Goal: Check status: Check status

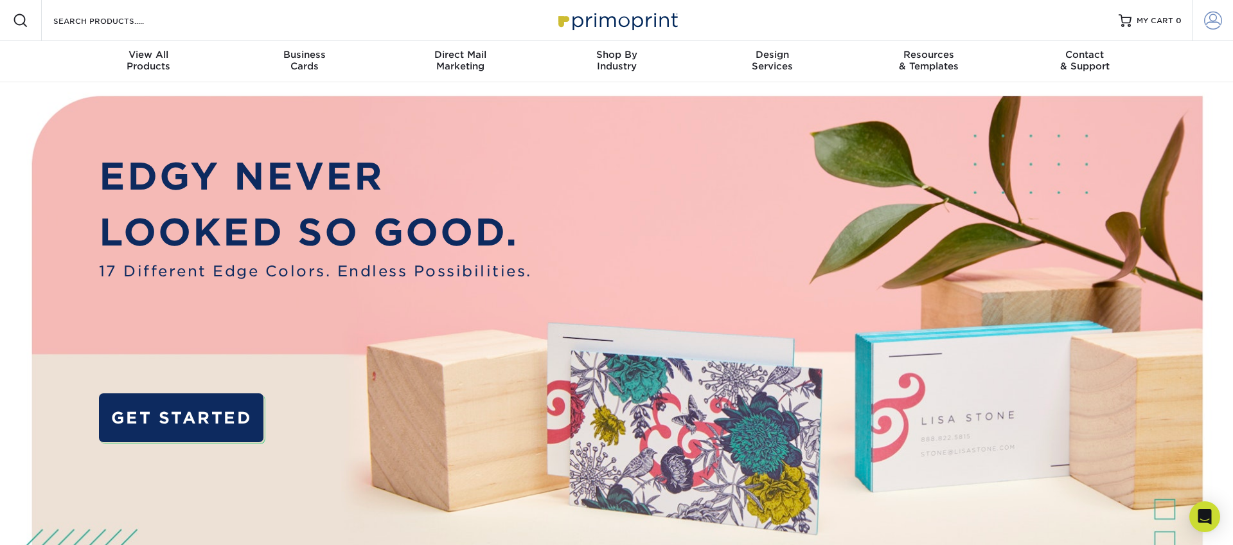
drag, startPoint x: 1212, startPoint y: 19, endPoint x: 1201, endPoint y: 37, distance: 21.0
click at [1212, 19] on span at bounding box center [1213, 21] width 18 height 18
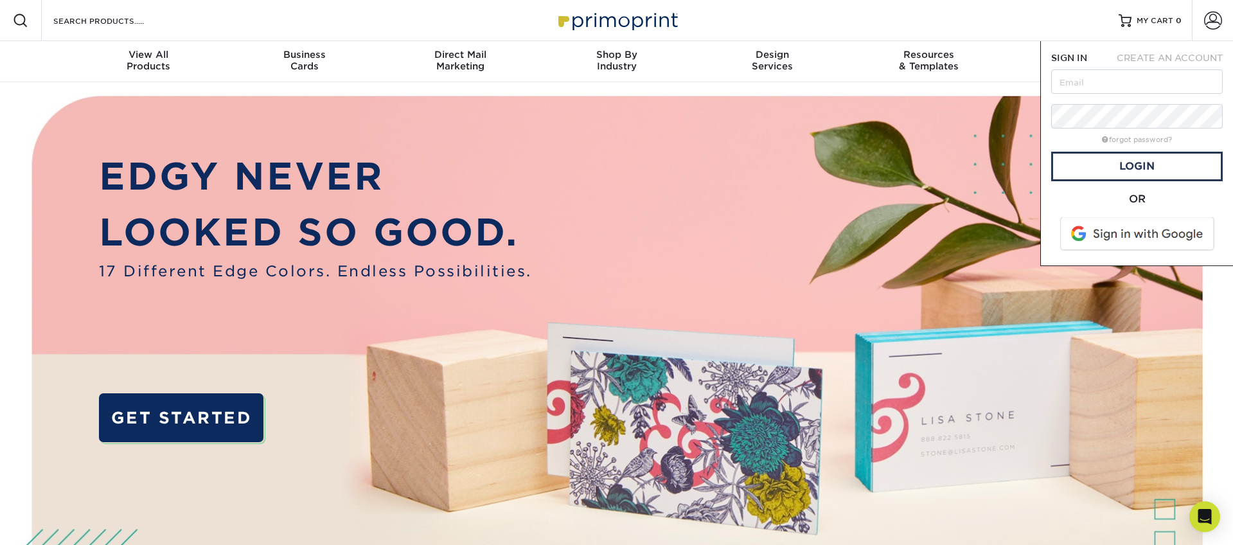
click at [1110, 246] on span at bounding box center [1138, 233] width 164 height 33
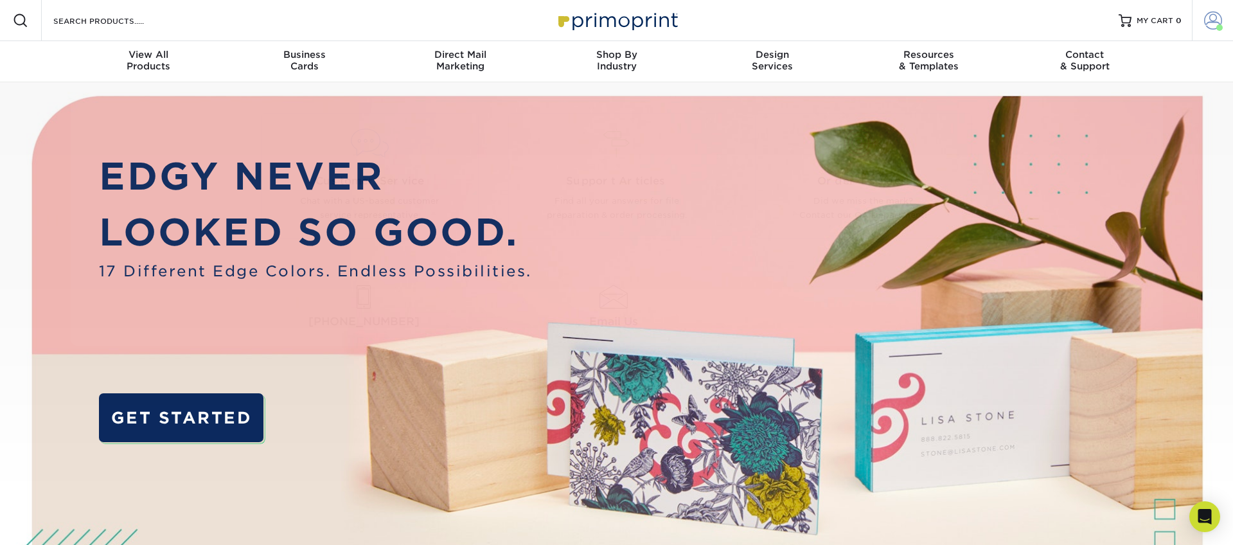
click at [1210, 22] on span at bounding box center [1213, 21] width 18 height 18
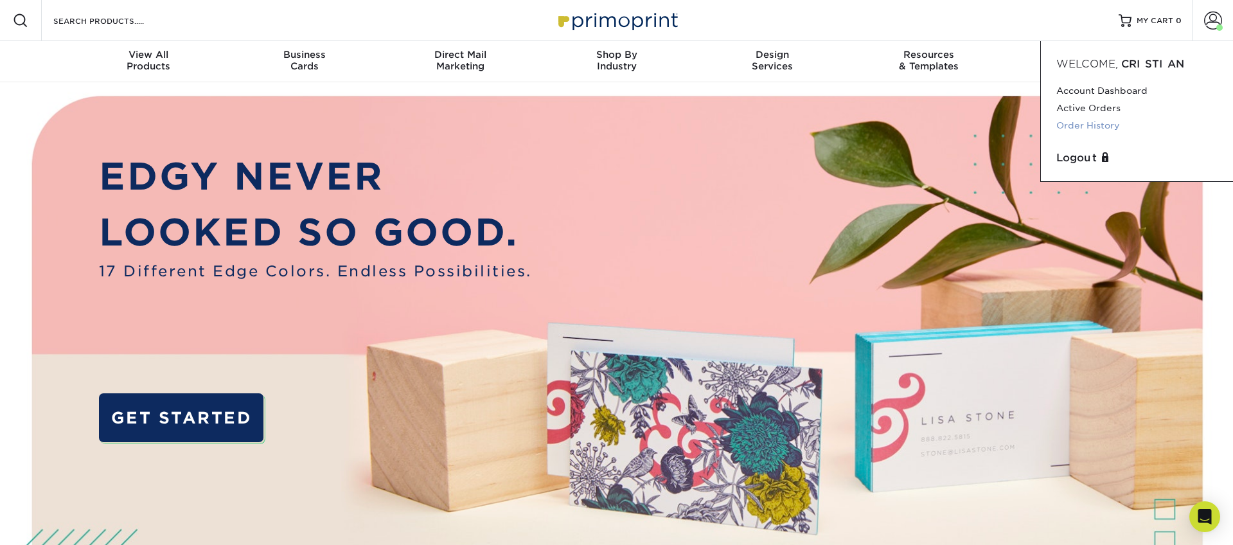
click at [1078, 130] on link "Order History" at bounding box center [1136, 125] width 161 height 17
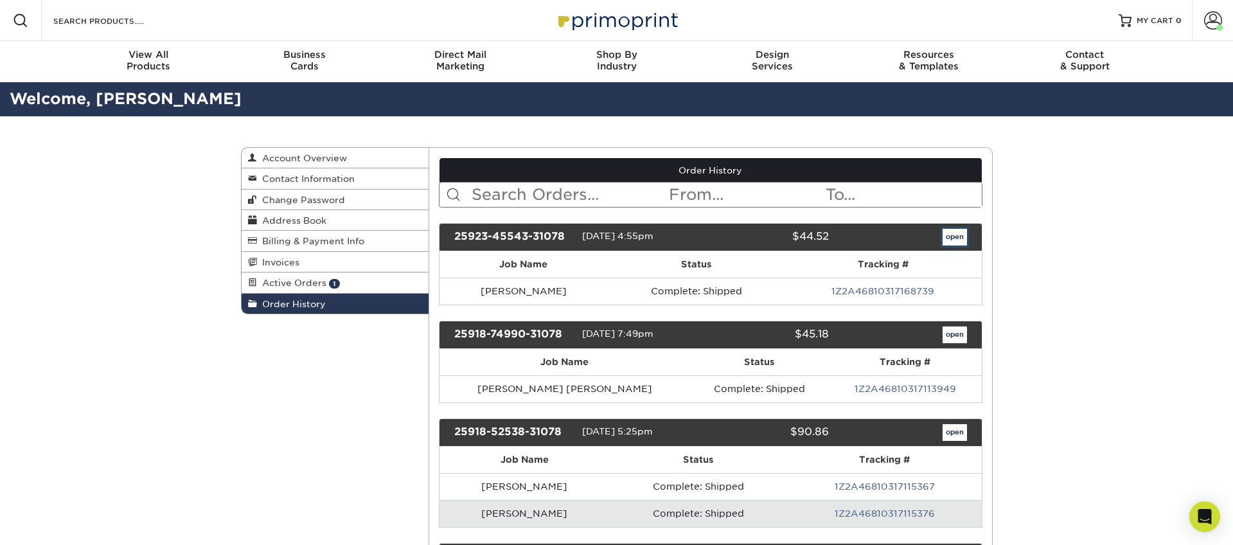
click at [948, 237] on link "open" at bounding box center [954, 237] width 24 height 17
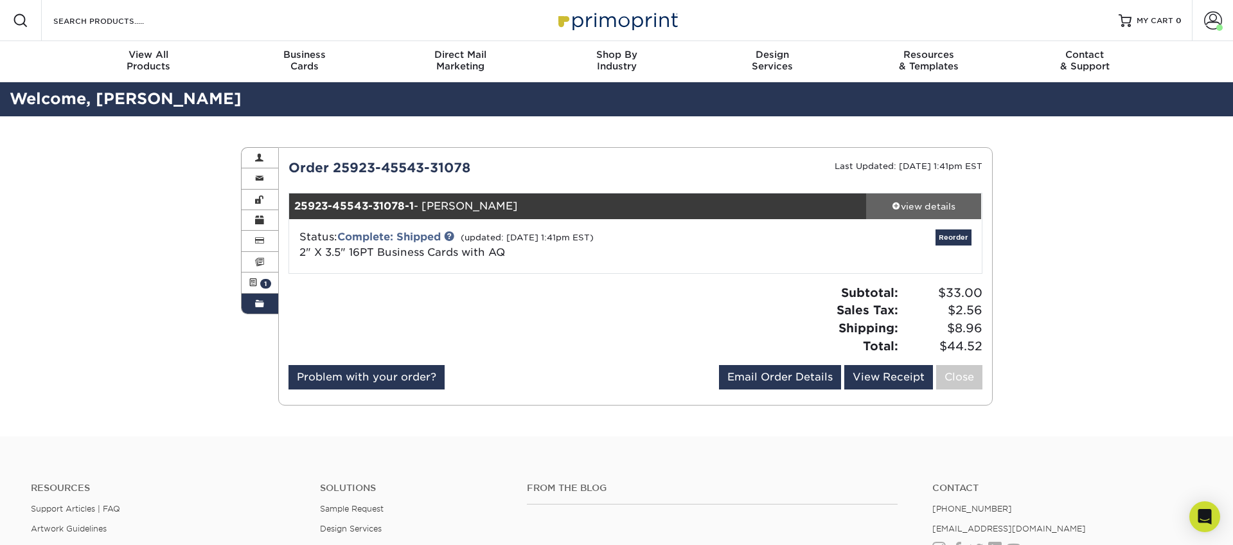
drag, startPoint x: 920, startPoint y: 203, endPoint x: 914, endPoint y: 210, distance: 9.1
click at [920, 203] on div "view details" at bounding box center [924, 206] width 116 height 13
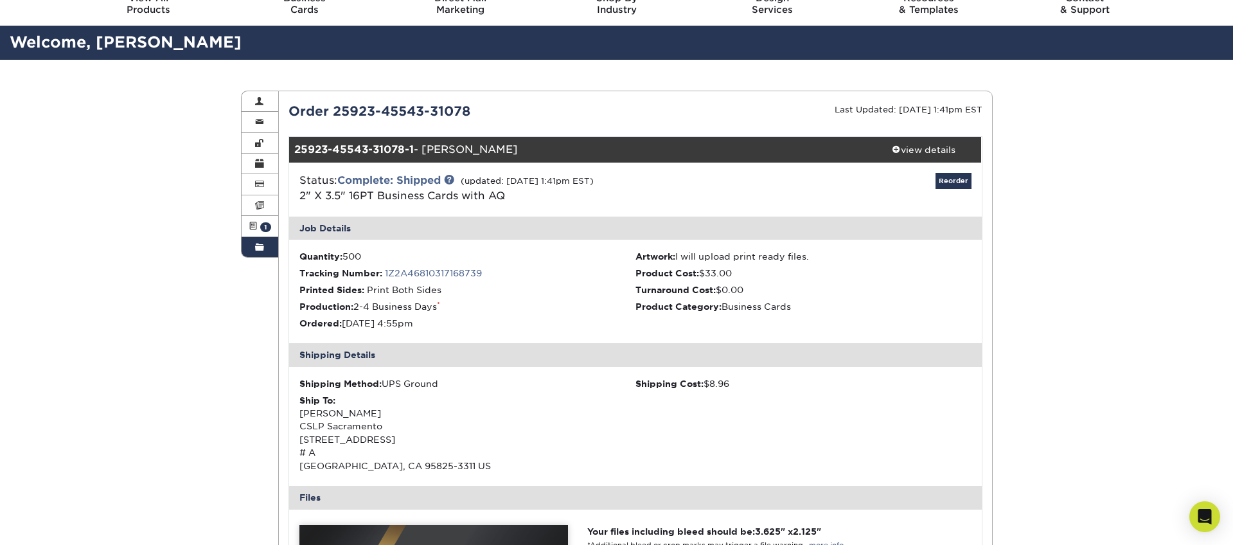
scroll to position [57, 0]
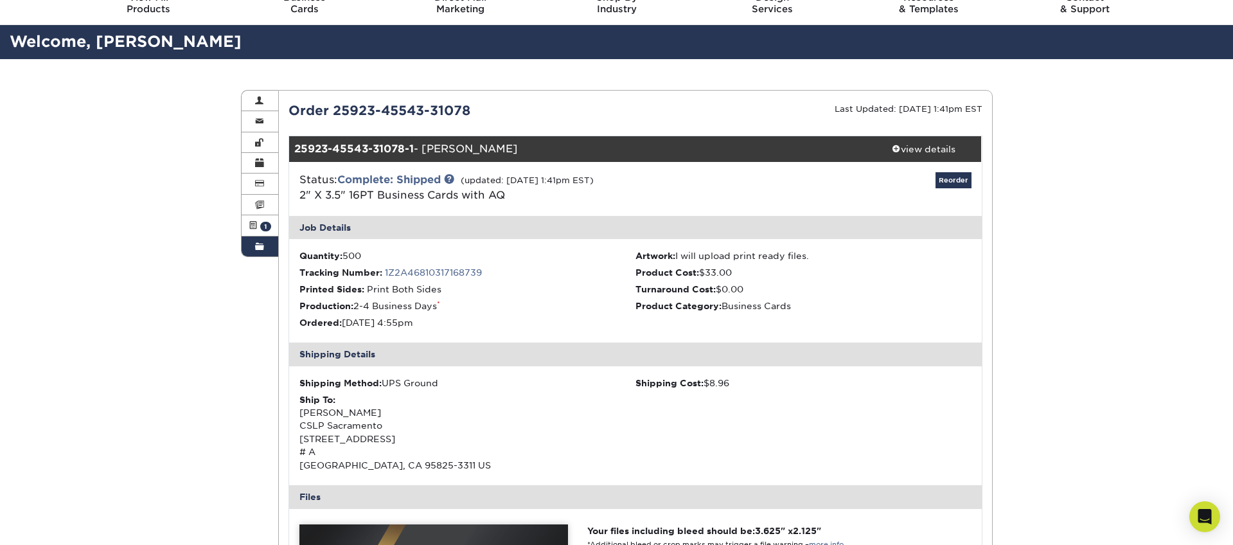
click at [416, 272] on link "1Z2A46810317168739" at bounding box center [433, 272] width 97 height 10
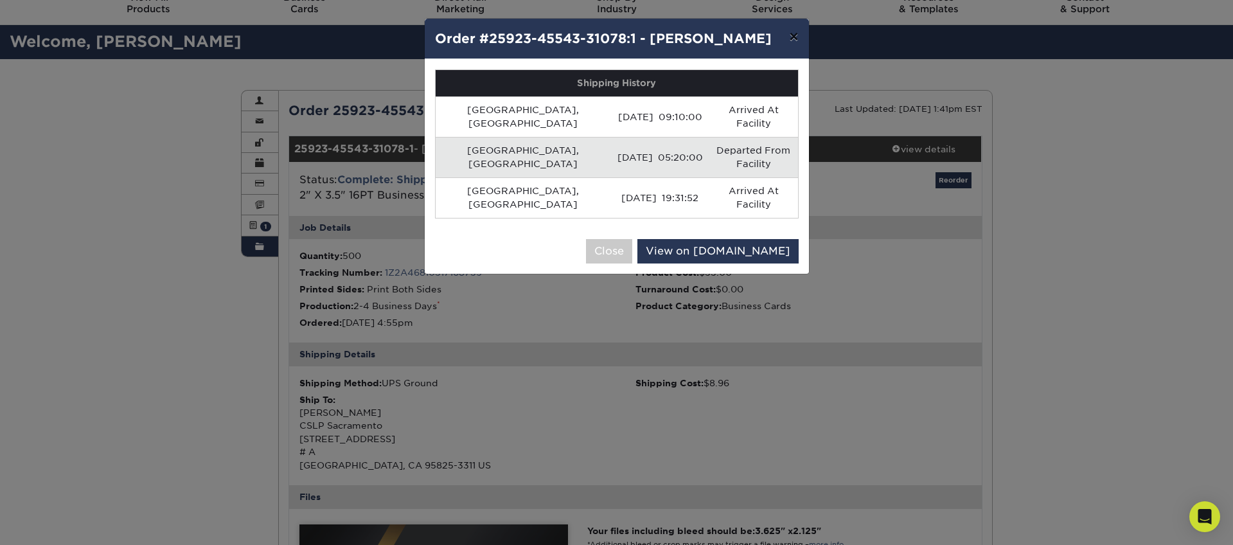
click at [786, 39] on button "×" at bounding box center [794, 37] width 30 height 36
